Goal: Transaction & Acquisition: Purchase product/service

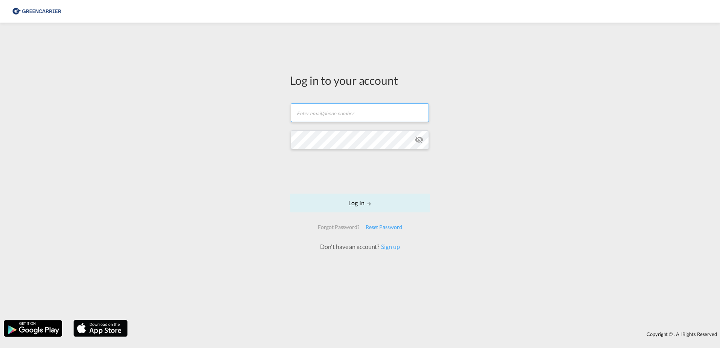
click at [343, 119] on input "text" at bounding box center [360, 112] width 138 height 19
type input "[EMAIL_ADDRESS][DOMAIN_NAME]"
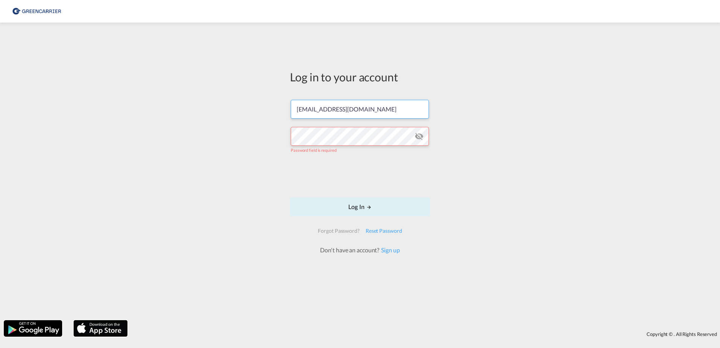
drag, startPoint x: 367, startPoint y: 108, endPoint x: 137, endPoint y: 111, distance: 229.6
click at [164, 109] on div "Log in to your account Masim@Scangl.com Password field is required Log In Forgo…" at bounding box center [360, 171] width 720 height 290
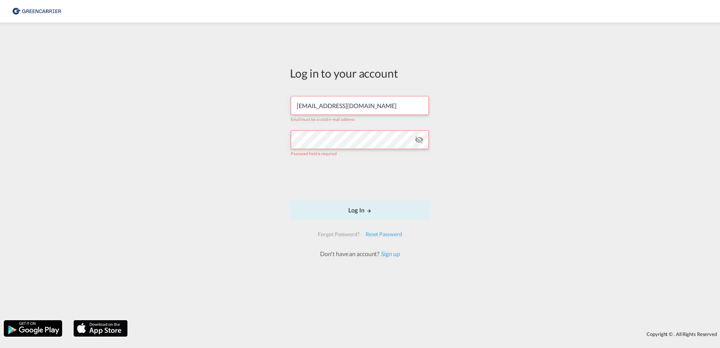
type input "Masim@Scangl.com"
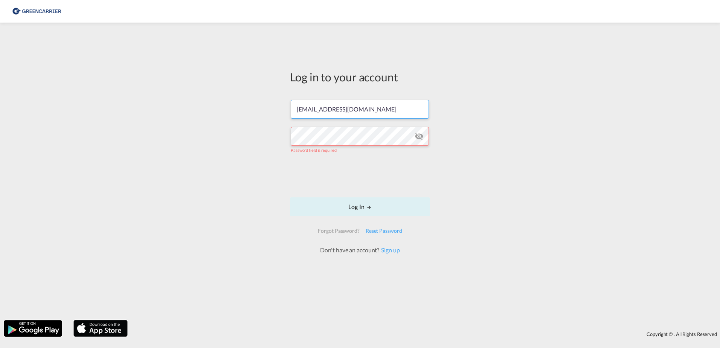
drag, startPoint x: 382, startPoint y: 102, endPoint x: 201, endPoint y: 100, distance: 180.7
click at [190, 99] on div "Log in to your account Masim@Scangl.com Password field is required Log In Forgo…" at bounding box center [360, 171] width 720 height 290
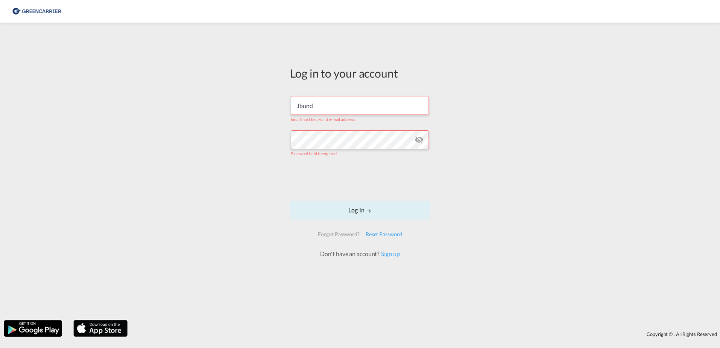
click at [290, 201] on button "Log In" at bounding box center [360, 210] width 140 height 19
type input "M"
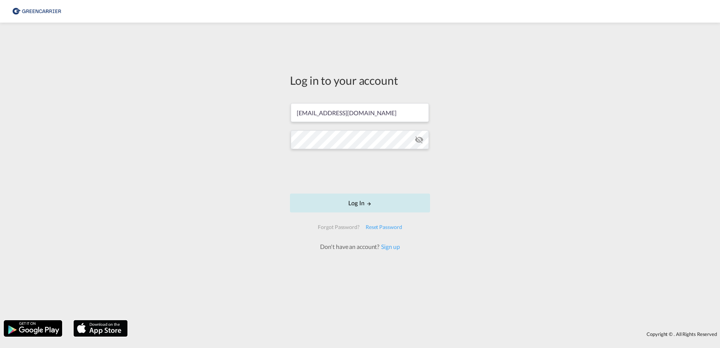
click at [384, 210] on button "Log In" at bounding box center [360, 202] width 140 height 19
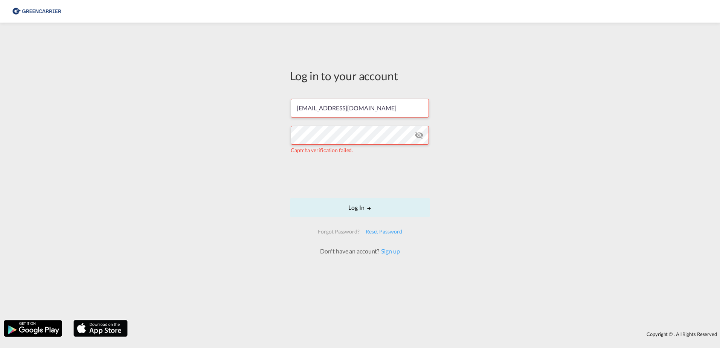
click at [419, 136] on md-icon "icon-eye-off" at bounding box center [418, 135] width 9 height 9
click at [358, 203] on button "Log In" at bounding box center [360, 207] width 140 height 19
click at [257, 151] on div "Log in to your account jbund@scangl.com Incorrect username or password. Please …" at bounding box center [360, 171] width 720 height 290
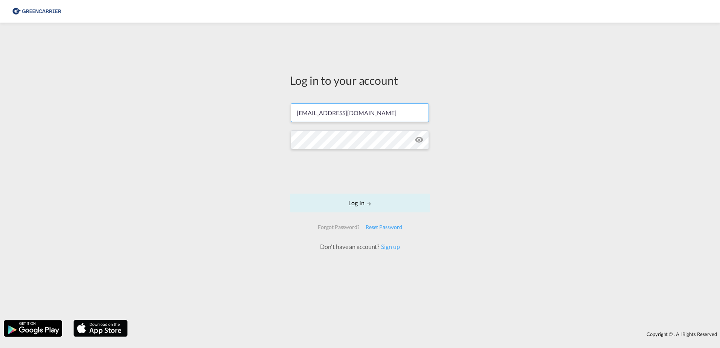
drag, startPoint x: 365, startPoint y: 110, endPoint x: 105, endPoint y: 154, distance: 264.2
click at [105, 154] on div "Log in to your account jbund@scangl.com Log In Forgot Password? Reset Password …" at bounding box center [360, 171] width 720 height 290
paste input "rkni"
type input "rkni@scangl.com"
click at [402, 198] on button "Log In" at bounding box center [360, 202] width 140 height 19
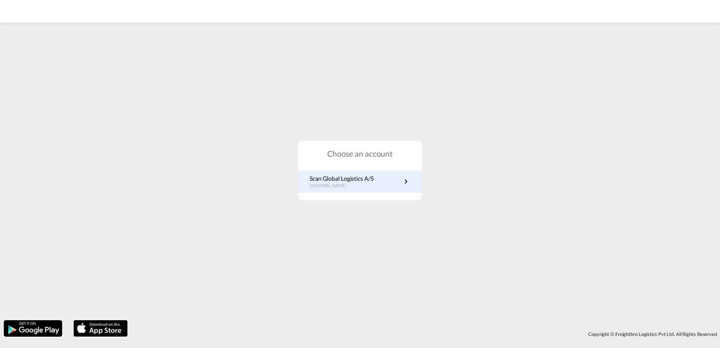
click at [378, 183] on link "Scan Global Logistics A/S dk.portal.greencarrier.com" at bounding box center [359, 181] width 101 height 15
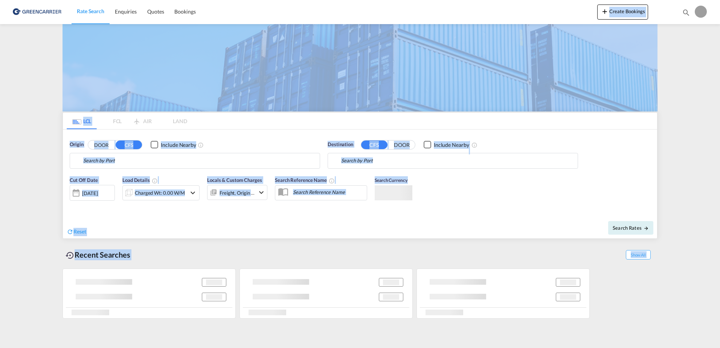
click at [35, 121] on body "Rate Search Enquiries Quotes Bookings Rate Search Enquiries" at bounding box center [360, 174] width 720 height 348
click at [14, 119] on md-content "Rate Search Enquiries Quotes Bookings Create Bookings Bookings Quotes Enquiries…" at bounding box center [360, 174] width 720 height 348
type input "DK-9000, Aalborg, Ansgars, Budolfi, Hans Egedes, Hasseris, Margrethe, Noerholm,…"
type input "Haiphong, VNHPH"
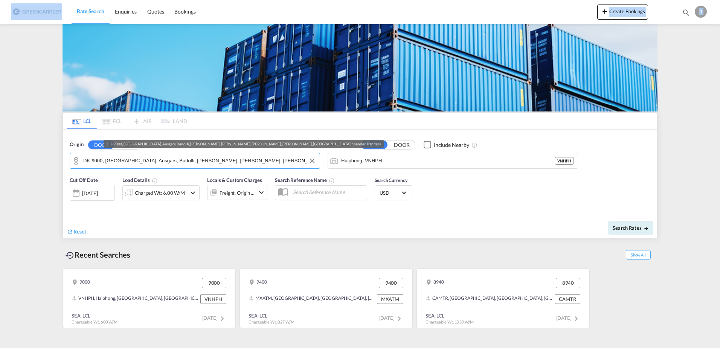
click at [248, 157] on input "DK-9000, Aalborg, Ansgars, Budolfi, Hans Egedes, Hasseris, Margrethe, Noerholm,…" at bounding box center [199, 160] width 233 height 11
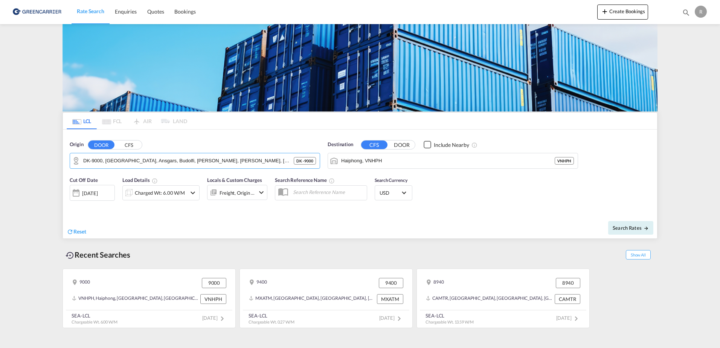
click at [177, 150] on div "Origin DOOR CFS DK-9000, Aalborg, Ansgars, Budolfi, Hans Egedes, Hasseris, Marg…" at bounding box center [195, 155] width 250 height 28
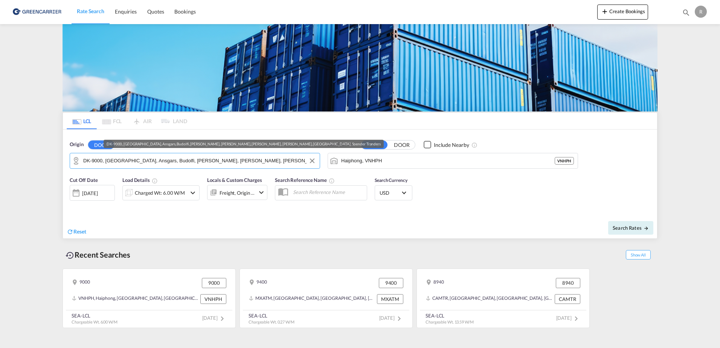
click at [132, 162] on input "DK-9000, Aalborg, Ansgars, Budolfi, Hans Egedes, Hasseris, Margrethe, Noerholm,…" at bounding box center [199, 160] width 233 height 11
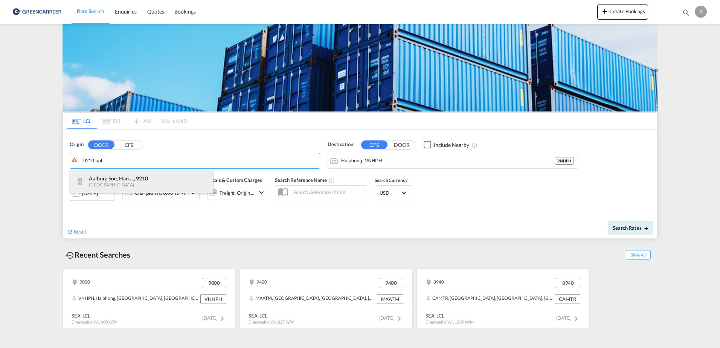
click at [121, 187] on div "Aalborg Soe, Hans... , 9210 Denmark DK-9210" at bounding box center [141, 181] width 143 height 23
type input "DK-9210, Aalborg Soe, Hans Egedes, Noevling, Soender Tranders"
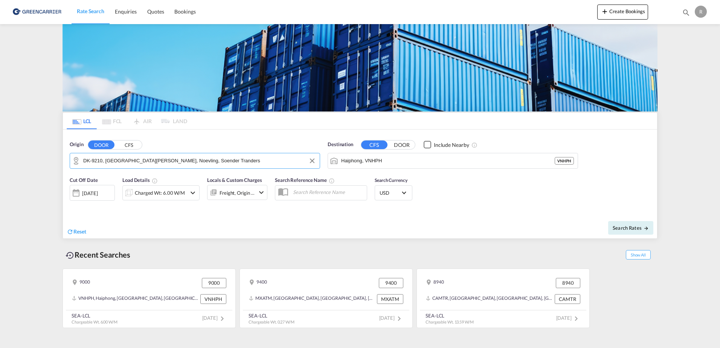
click at [174, 169] on md-autocomplete-wrap "DK-9210, Aalborg Soe, Hans Egedes, Noevling, Soender Tranders" at bounding box center [199, 162] width 233 height 15
click at [412, 165] on input "Haiphong, VNHPH" at bounding box center [457, 160] width 233 height 11
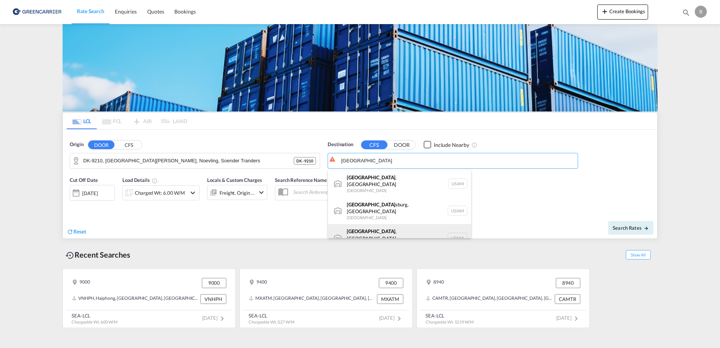
click at [371, 224] on div "Miami , FL United States USMIA" at bounding box center [399, 237] width 143 height 27
type input "Miami, FL, USMIA"
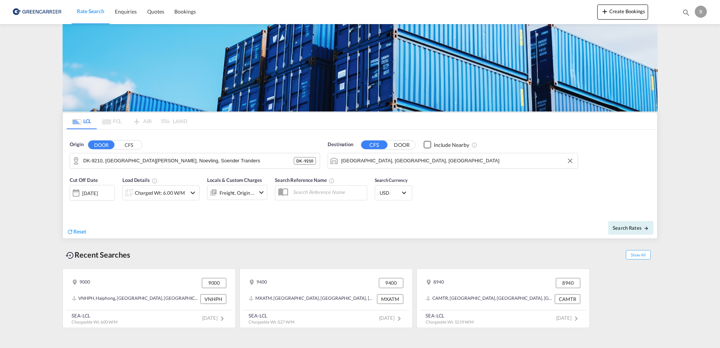
click at [425, 199] on div "Cut Off Date 04 Sep 2025 04/09/2025 Load Details Charged Wt: 6.00 W/M Locals & …" at bounding box center [360, 192] width 594 height 41
click at [97, 192] on div "04 Sep 2025" at bounding box center [89, 193] width 15 height 7
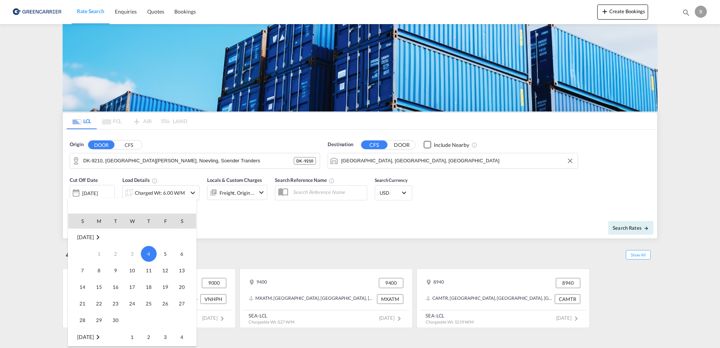
click at [277, 236] on div at bounding box center [360, 174] width 720 height 348
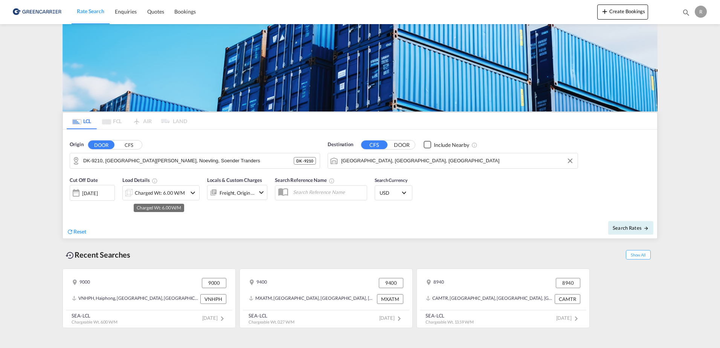
click at [174, 191] on div "Charged Wt: 6.00 W/M" at bounding box center [160, 192] width 50 height 11
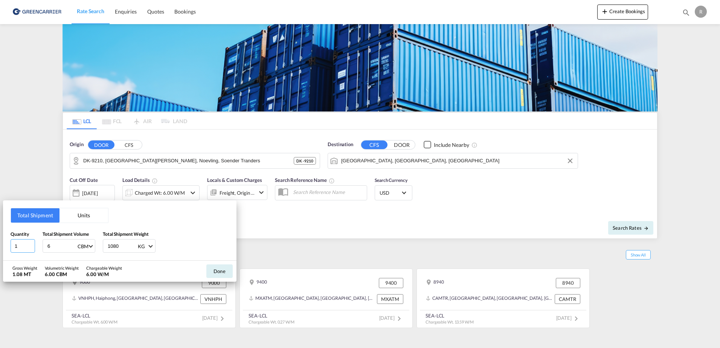
type input "1"
click at [29, 247] on input "1" at bounding box center [23, 246] width 24 height 14
click at [55, 246] on input "6" at bounding box center [62, 245] width 30 height 13
drag, startPoint x: 360, startPoint y: 232, endPoint x: 364, endPoint y: 231, distance: 3.9
click at [361, 232] on div "Total Shipment Units Quantity 1 Total Shipment Volume 6 CBM CBM CFT Total Shipm…" at bounding box center [360, 174] width 720 height 348
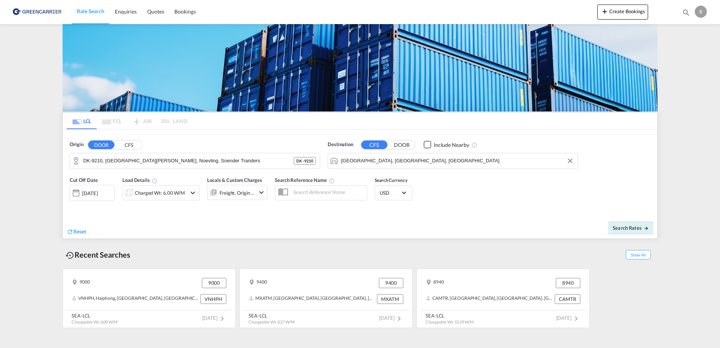
click at [184, 198] on div "Charged Wt: 6.00 W/M" at bounding box center [155, 192] width 64 height 15
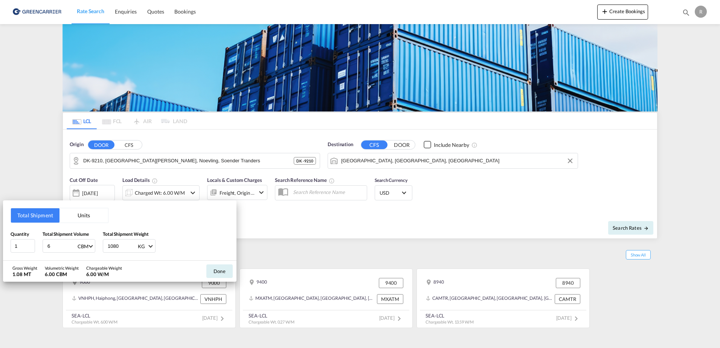
click at [91, 219] on button "Units" at bounding box center [83, 215] width 49 height 14
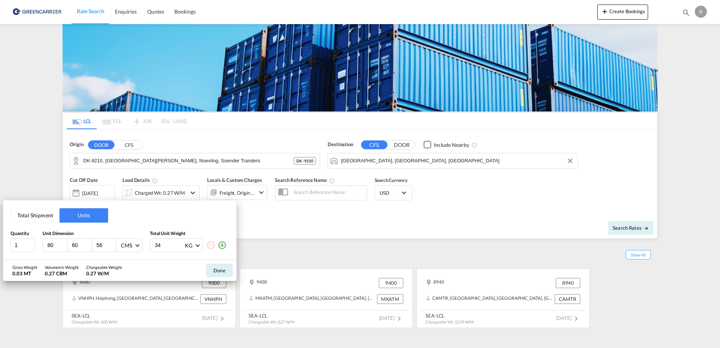
click at [56, 245] on input "80" at bounding box center [57, 245] width 20 height 7
type input "8"
type input "120"
type input "80"
type input "60"
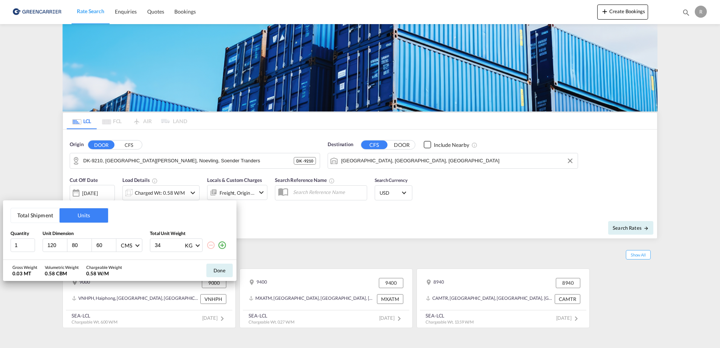
click at [177, 247] on input "34" at bounding box center [169, 245] width 30 height 13
type input "3"
type input "200"
click at [219, 272] on button "Done" at bounding box center [219, 270] width 26 height 14
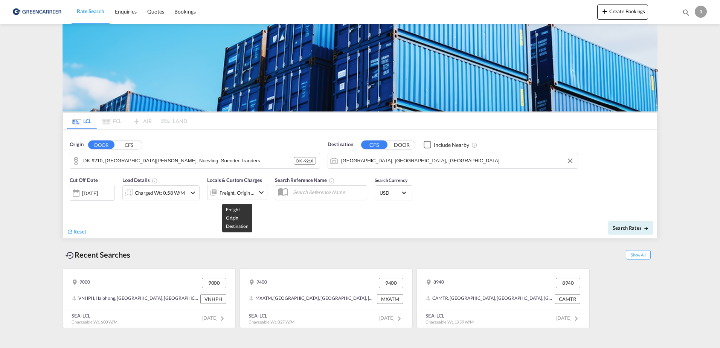
click at [250, 196] on div "Freight, Origin +1" at bounding box center [236, 192] width 35 height 11
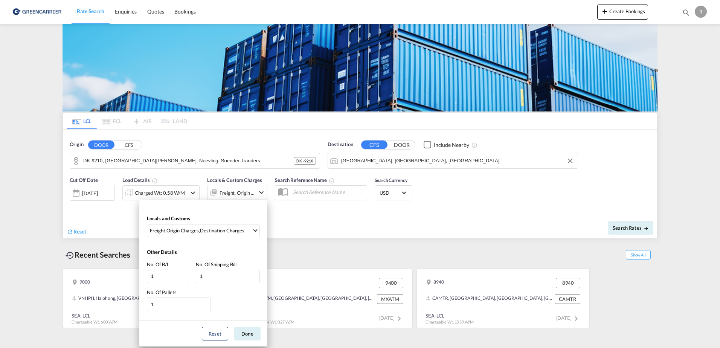
drag, startPoint x: 319, startPoint y: 238, endPoint x: 321, endPoint y: 233, distance: 5.7
click at [321, 234] on div "Locals and Customs Freight , Origin Charges , Destination Charges Clear All Sel…" at bounding box center [360, 174] width 720 height 348
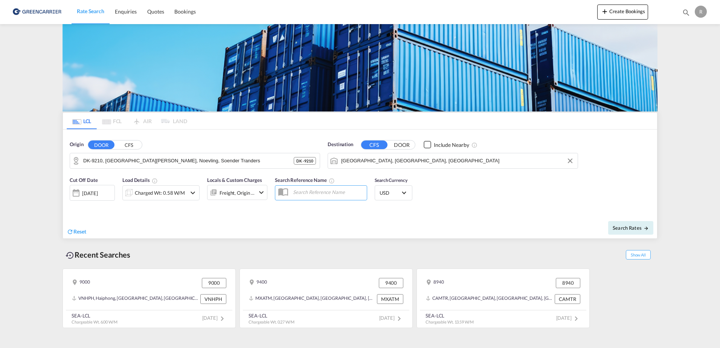
click at [317, 195] on input "text" at bounding box center [328, 191] width 78 height 11
click at [390, 200] on div "Search Currency USD د.إ AED United Arab Emirates Dirham Af AFN Afghan afghani L…" at bounding box center [393, 191] width 45 height 38
click at [433, 200] on div "Cut Off Date 04 Sep 2025 04/09/2025 Load Details Charged Wt: 0.58 W/M Locals & …" at bounding box center [360, 192] width 594 height 41
click at [610, 227] on button "Search Rates" at bounding box center [630, 228] width 45 height 14
type input "9210 to USMIA / 4 Sep 2025"
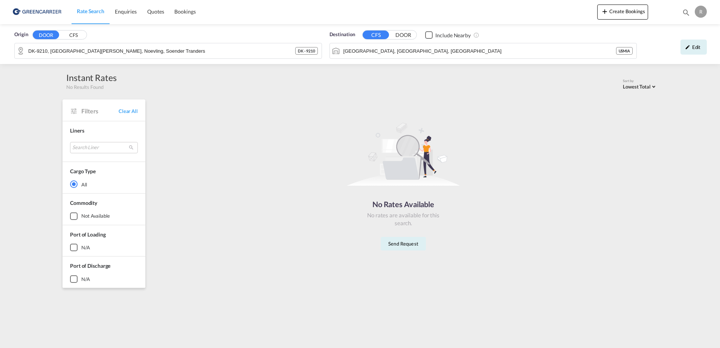
click at [703, 18] on md-menu-bar "R My Profile Logout" at bounding box center [701, 11] width 14 height 23
click at [698, 14] on div "R" at bounding box center [700, 12] width 12 height 12
click at [678, 57] on button "Logout" at bounding box center [691, 57] width 49 height 15
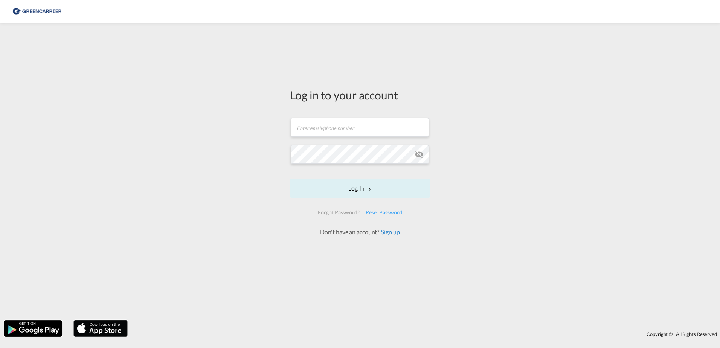
click at [393, 234] on link "Sign up" at bounding box center [389, 231] width 20 height 7
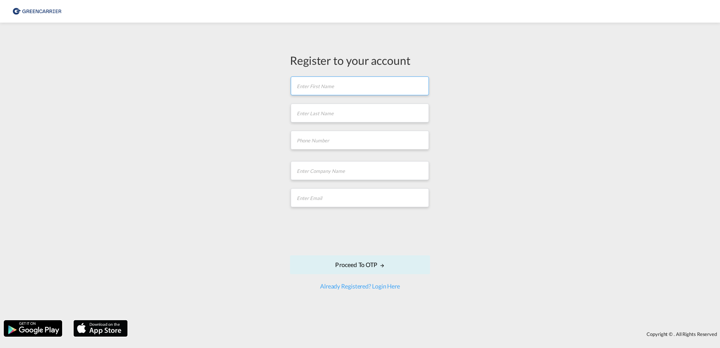
click at [330, 89] on input "text" at bounding box center [360, 85] width 138 height 19
type input "Mads Borup"
type input "Simonsen"
type input "78722198"
type input "14049673"
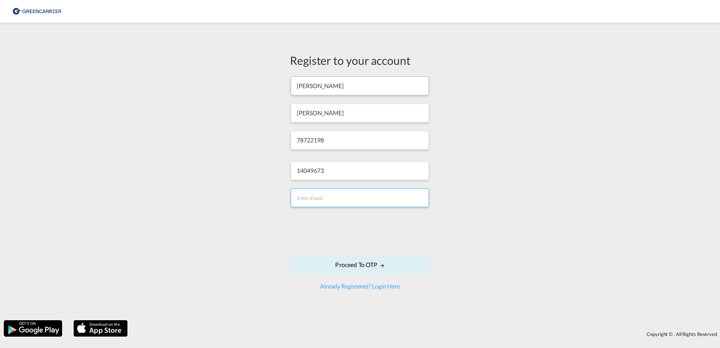
type input "[EMAIL_ADDRESS][DOMAIN_NAME]"
click at [344, 167] on input "14049673" at bounding box center [360, 170] width 138 height 19
click at [259, 151] on div "Register to your account Mads Borup Simonsen 78722198 14049673 Masim@Scangl.com…" at bounding box center [360, 171] width 720 height 290
click at [376, 268] on button "Proceed to OTP" at bounding box center [360, 264] width 140 height 19
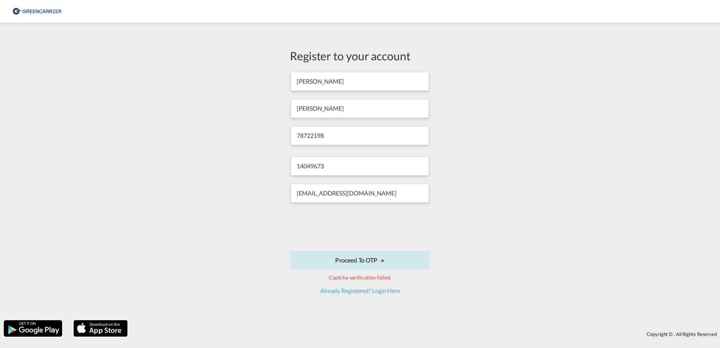
click at [369, 260] on button "Proceed to OTP" at bounding box center [360, 260] width 140 height 19
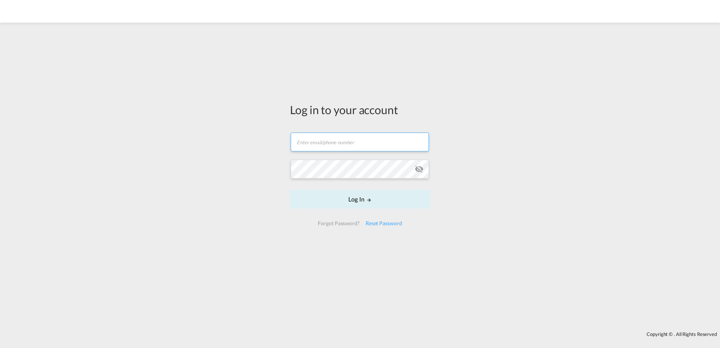
click at [340, 144] on input "text" at bounding box center [360, 141] width 138 height 19
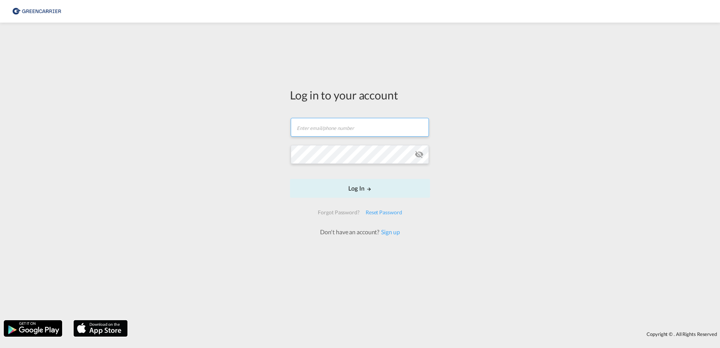
type input "[EMAIL_ADDRESS][DOMAIN_NAME]"
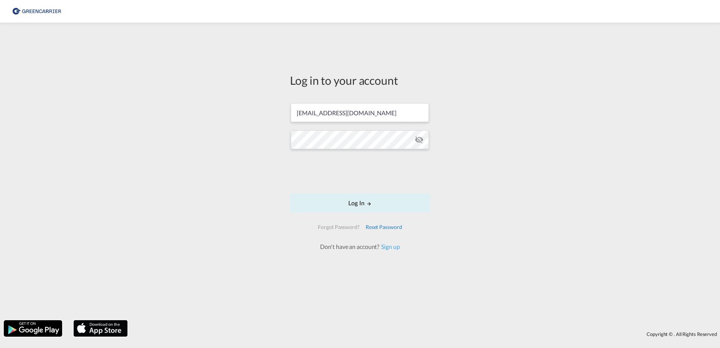
click at [385, 226] on div "Reset Password" at bounding box center [383, 227] width 43 height 14
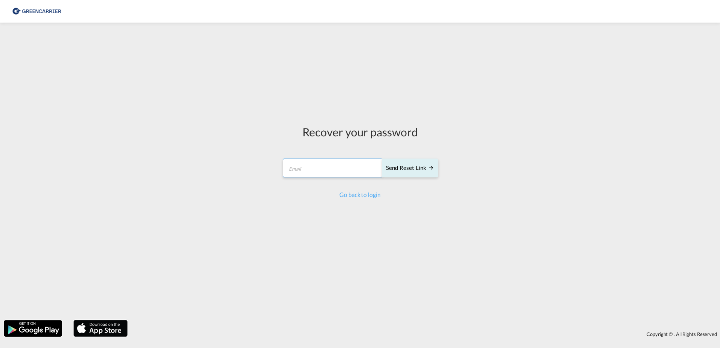
click at [326, 167] on input "email" at bounding box center [333, 167] width 100 height 19
type input "[EMAIL_ADDRESS][DOMAIN_NAME]"
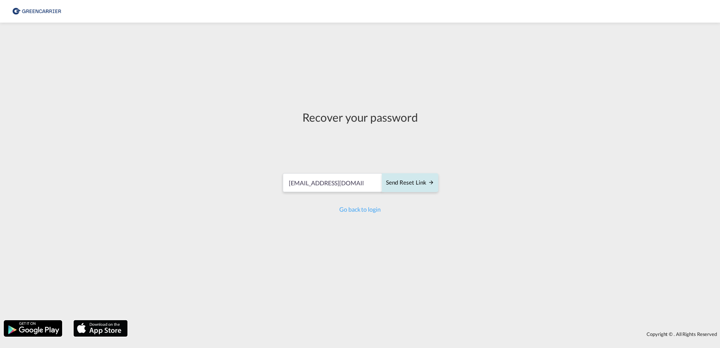
click at [406, 182] on div "Send reset link" at bounding box center [410, 182] width 48 height 9
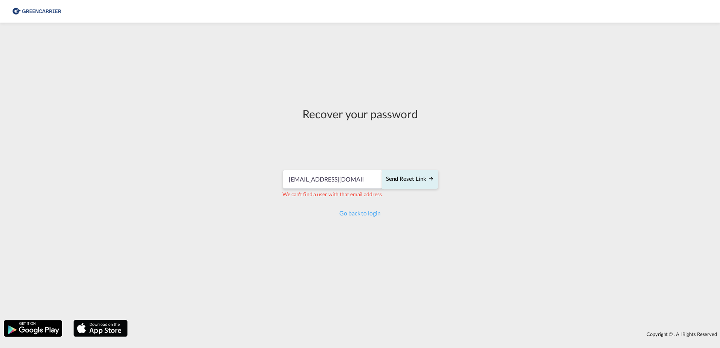
click at [28, 10] on img at bounding box center [36, 11] width 51 height 17
click at [38, 12] on img at bounding box center [36, 11] width 51 height 17
